Goal: Task Accomplishment & Management: Manage account settings

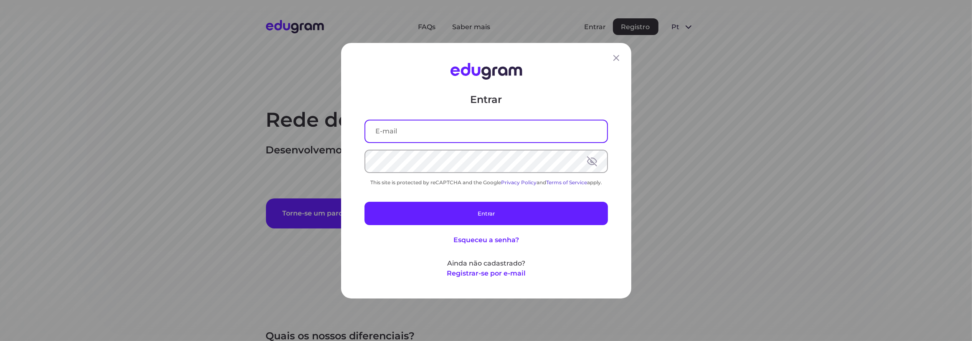
click at [396, 126] on input "text" at bounding box center [486, 131] width 242 height 22
click at [399, 134] on input "text" at bounding box center [486, 131] width 242 height 22
type input "adriano.ams1988@gmail.com"
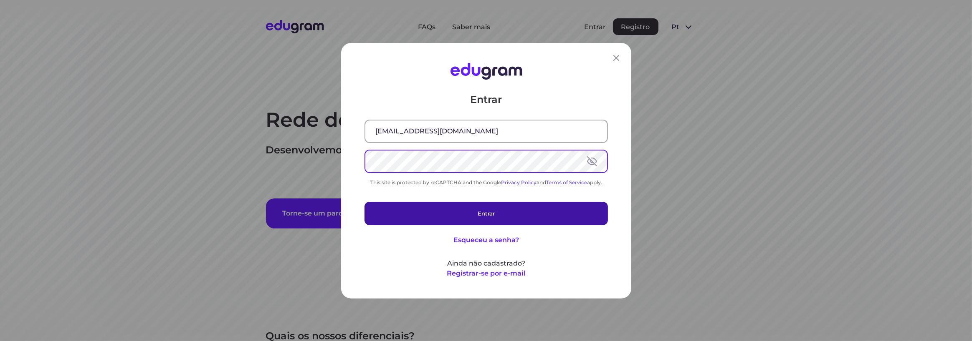
click at [470, 218] on button "Entrar" at bounding box center [485, 213] width 243 height 23
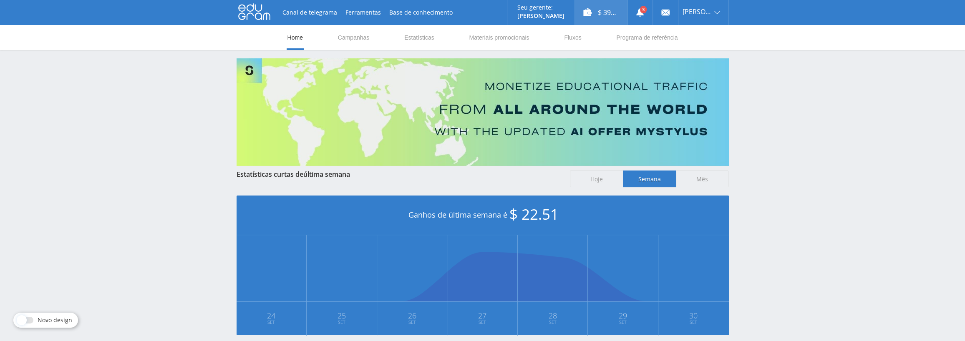
click at [605, 10] on div "$ 397.42" at bounding box center [601, 12] width 52 height 25
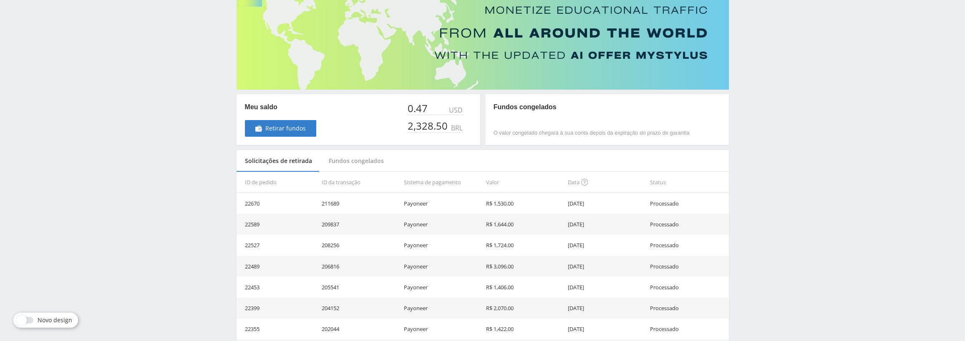
scroll to position [83, 0]
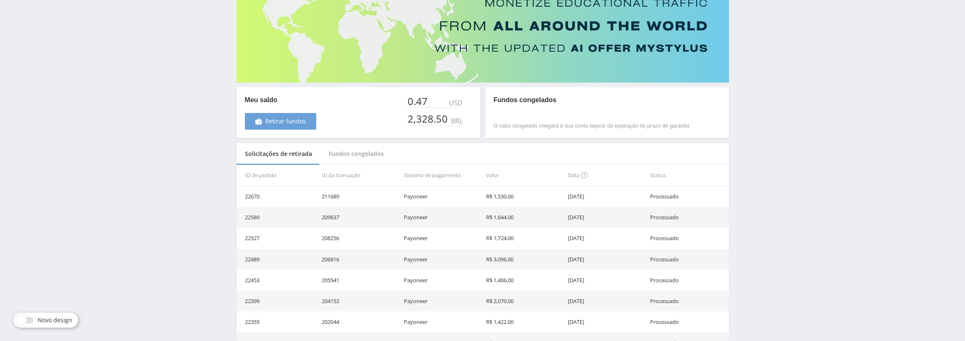
click at [268, 123] on span "Retirar fundos" at bounding box center [285, 121] width 40 height 7
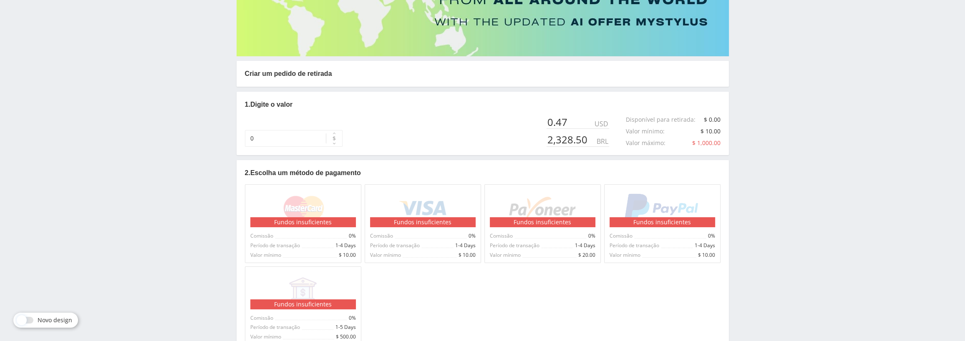
scroll to position [125, 0]
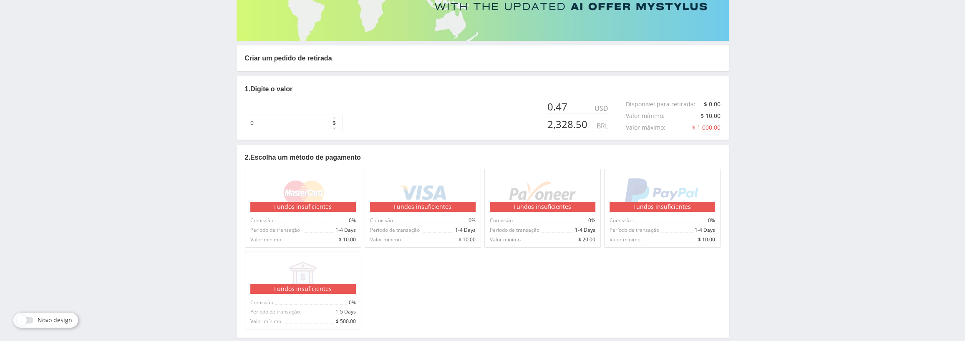
click at [326, 126] on button "$" at bounding box center [334, 123] width 17 height 17
click at [326, 137] on button "R$" at bounding box center [334, 139] width 17 height 17
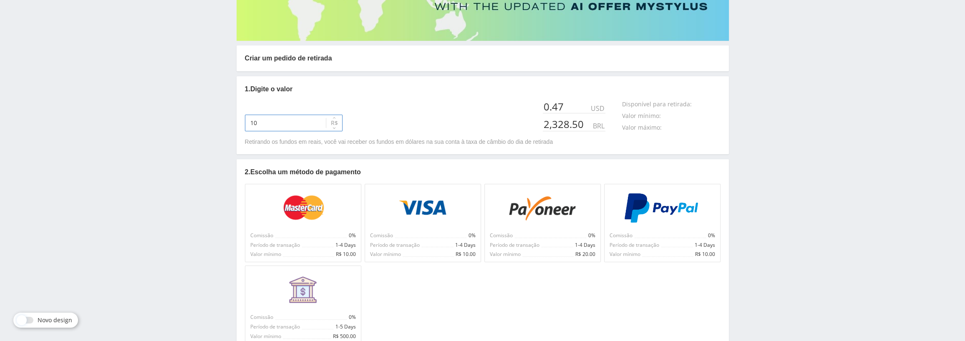
click at [292, 125] on input "10" at bounding box center [294, 123] width 98 height 17
drag, startPoint x: 263, startPoint y: 123, endPoint x: 242, endPoint y: 125, distance: 20.9
click at [242, 125] on div "1. Digite o valor 10 $ R$ 0.47 USD 2,328.50 BRL Disponível para retirada : R$ 0…" at bounding box center [483, 115] width 493 height 78
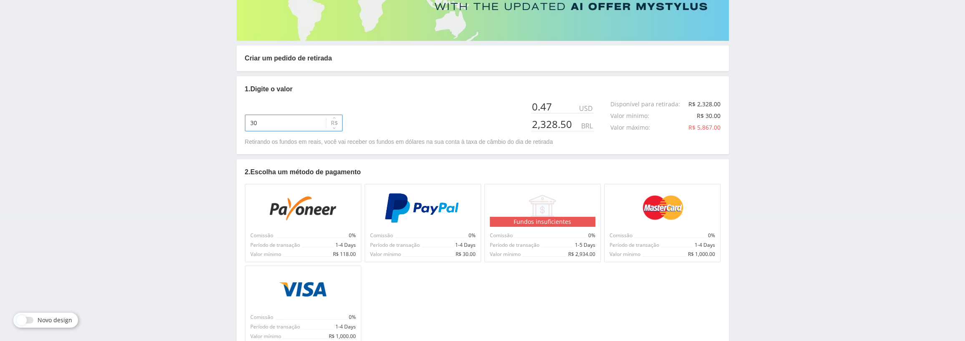
drag, startPoint x: 270, startPoint y: 121, endPoint x: 241, endPoint y: 124, distance: 29.8
click at [241, 124] on div "1. Digite o valor 30 $ R$ 0.47 USD 2,328.50 BRL Disponível para retirada : R$ 2…" at bounding box center [483, 115] width 493 height 78
type input "2,328"
click at [317, 208] on img at bounding box center [302, 208] width 75 height 30
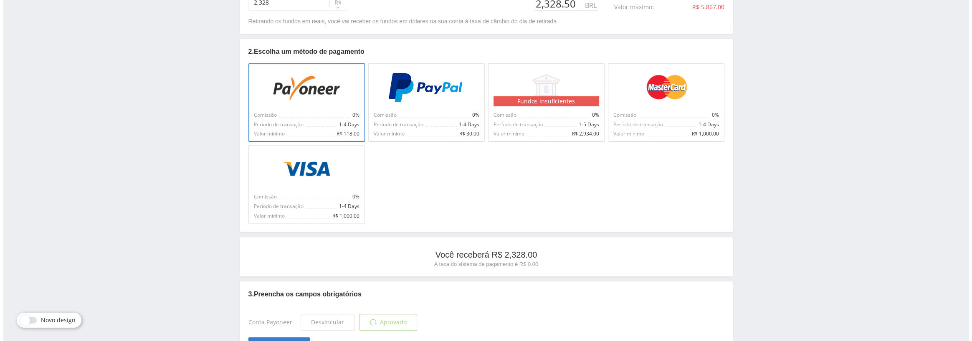
scroll to position [292, 0]
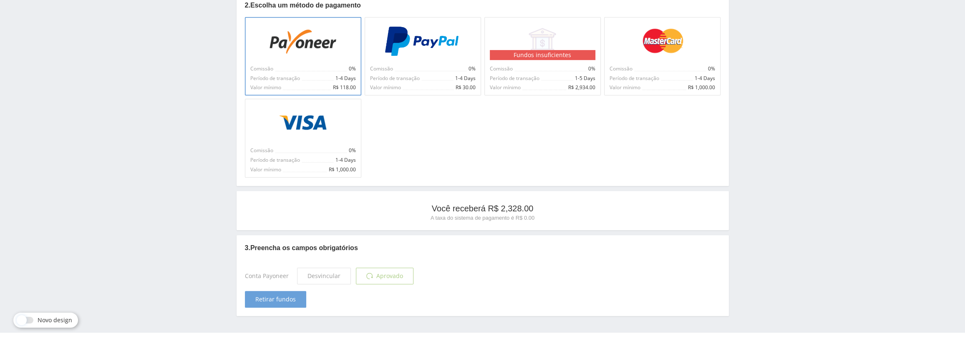
click at [282, 300] on span "Retirar fundos" at bounding box center [275, 299] width 40 height 7
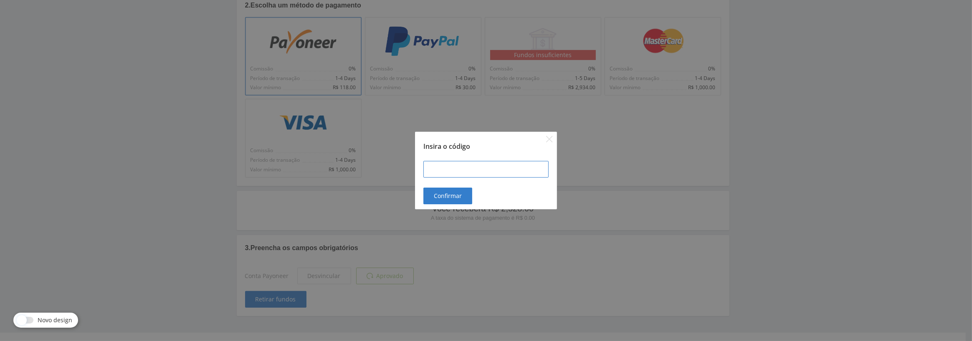
click at [435, 167] on input at bounding box center [485, 169] width 125 height 17
type input "123159"
click at [448, 194] on span "Confirmar" at bounding box center [448, 196] width 28 height 7
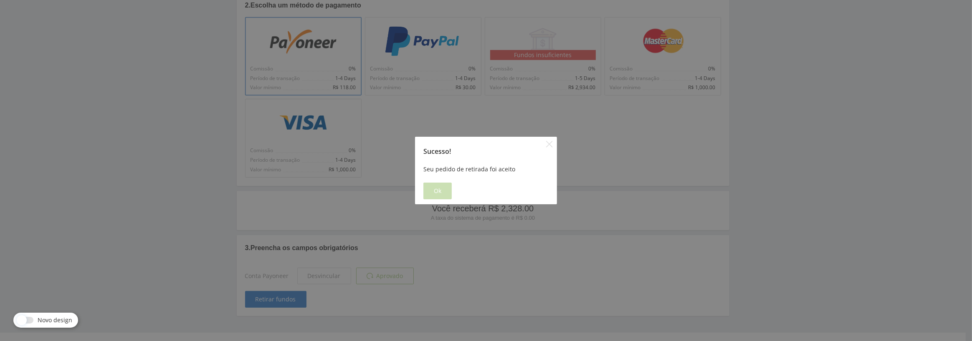
click at [441, 195] on button "Ok" at bounding box center [437, 191] width 28 height 17
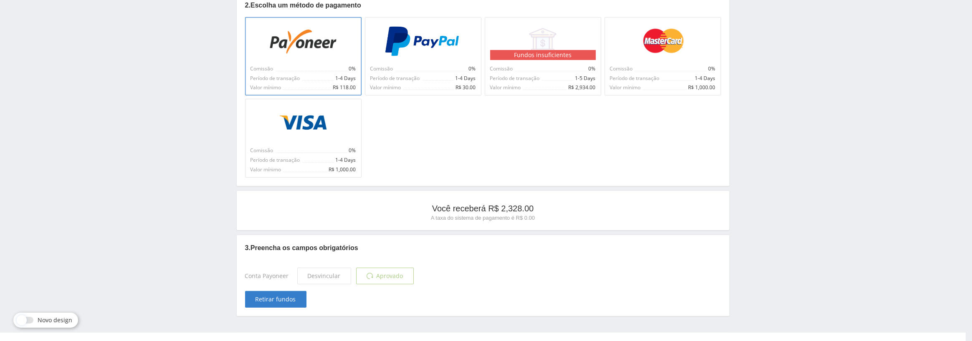
scroll to position [0, 0]
